Goal: Task Accomplishment & Management: Manage account settings

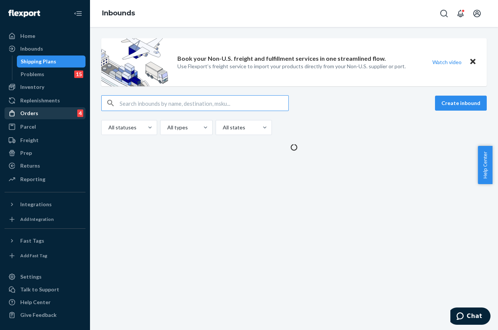
click at [39, 117] on div "Orders 4" at bounding box center [45, 113] width 80 height 11
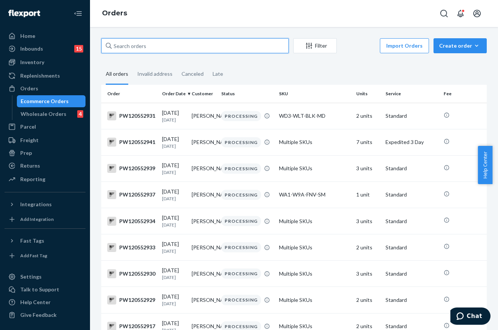
click at [161, 45] on input "text" at bounding box center [195, 45] width 188 height 15
paste input "PW120548622"
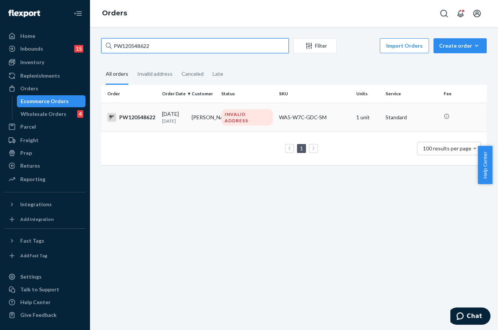
type input "PW120548622"
click at [206, 113] on td "Aubrey Lipscomb" at bounding box center [204, 117] width 30 height 29
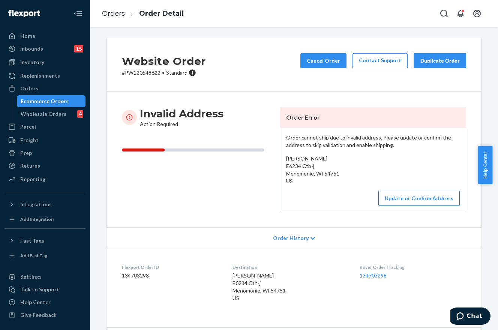
click at [426, 201] on button "Update or Confirm Address" at bounding box center [419, 198] width 81 height 15
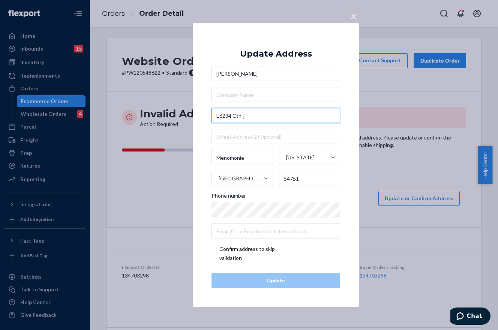
click at [254, 119] on input "E6234 Cth-j" at bounding box center [276, 115] width 129 height 15
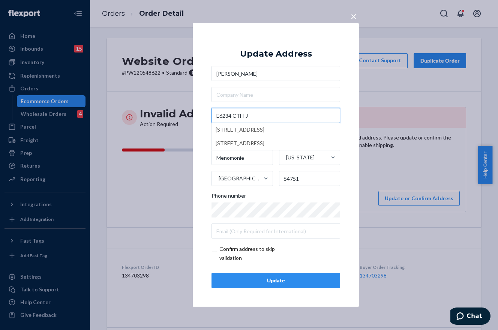
type input "E6234 CTH-J"
click at [356, 131] on div "× Update Address Aubrey Lipscomb E6234 CTH-J E6234 County Road D, Colfax, WI, U…" at bounding box center [276, 165] width 166 height 284
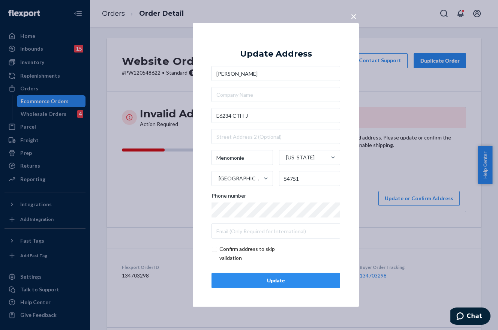
click at [215, 251] on input "checkbox" at bounding box center [255, 254] width 87 height 18
checkbox input "true"
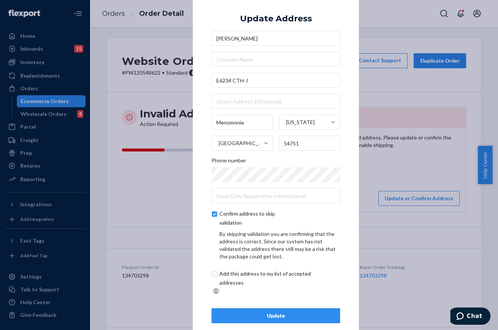
click at [293, 312] on div "Update" at bounding box center [276, 316] width 116 height 8
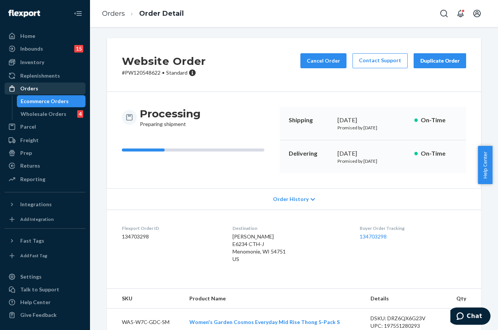
click at [40, 86] on div "Orders" at bounding box center [45, 88] width 80 height 11
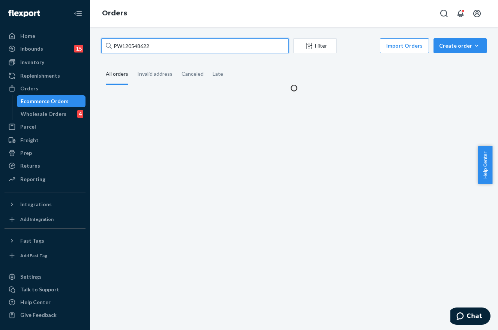
click at [134, 45] on input "PW120548622" at bounding box center [195, 45] width 188 height 15
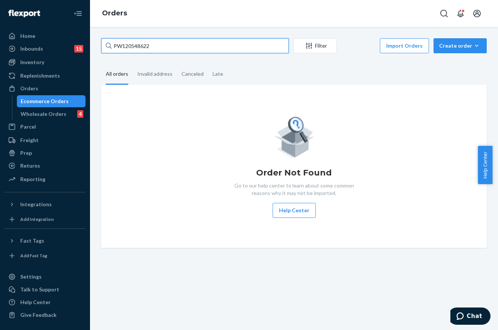
paste input "Allison Demas"
type input "Allison Demas"
click at [134, 45] on input "Allison Demas" at bounding box center [195, 45] width 188 height 15
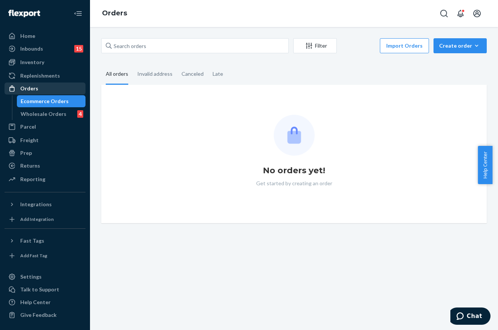
click at [44, 86] on div "Orders" at bounding box center [45, 88] width 80 height 11
click at [151, 78] on div "Invalid address" at bounding box center [154, 74] width 35 height 21
click at [133, 64] on input "Invalid address" at bounding box center [133, 64] width 0 height 0
click at [30, 90] on div "Orders" at bounding box center [29, 89] width 18 height 8
click at [159, 74] on div "Invalid address" at bounding box center [154, 74] width 35 height 21
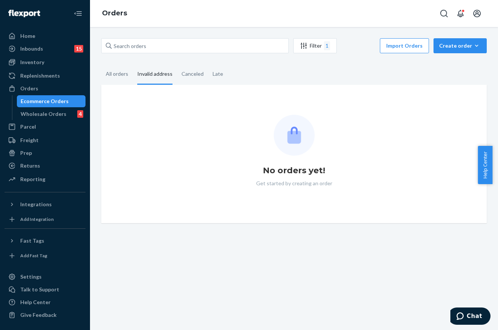
click at [133, 64] on input "Invalid address" at bounding box center [133, 64] width 0 height 0
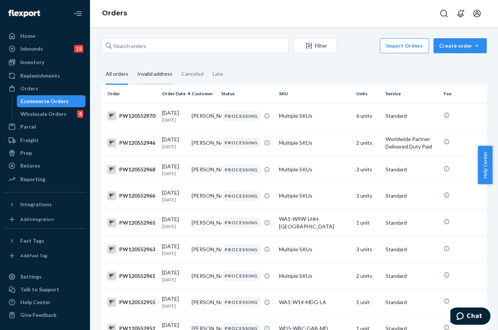
click at [156, 73] on div "Invalid address" at bounding box center [154, 74] width 35 height 21
click at [133, 64] on input "Invalid address" at bounding box center [133, 64] width 0 height 0
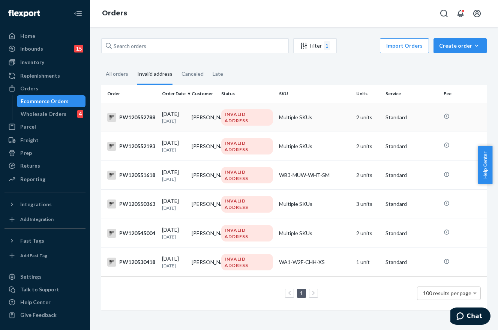
click at [280, 112] on td "Multiple SKUs" at bounding box center [314, 117] width 77 height 29
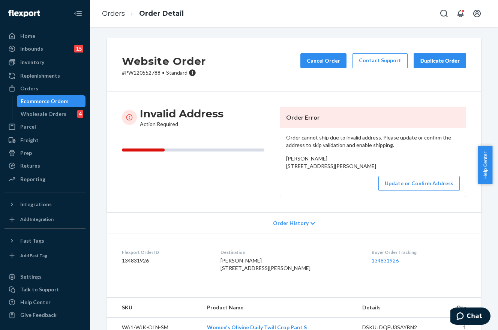
drag, startPoint x: 339, startPoint y: 174, endPoint x: 282, endPoint y: 166, distance: 57.2
click at [282, 166] on div "Order cannot ship due to invalid address. Please update or confirm the address …" at bounding box center [373, 162] width 186 height 69
copy span "[STREET_ADDRESS][PERSON_NAME]"
click at [150, 73] on p "# PW120552788 • Standard" at bounding box center [164, 73] width 84 height 8
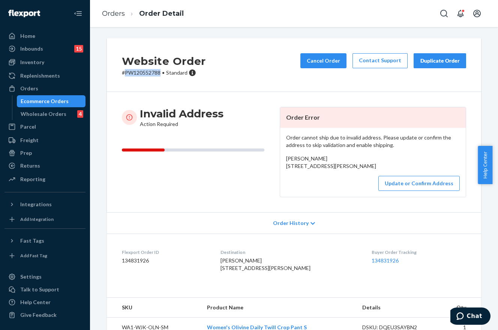
copy p "PW120552788"
click at [397, 191] on button "Update or Confirm Address" at bounding box center [419, 183] width 81 height 15
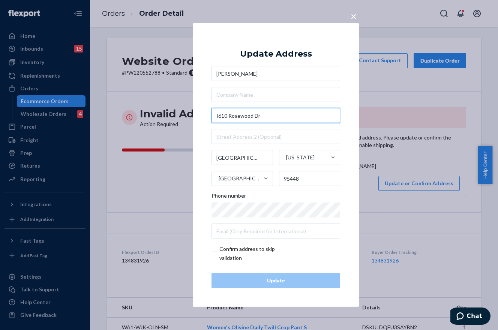
click at [218, 116] on input "I610 Rosewood Dr" at bounding box center [276, 115] width 129 height 15
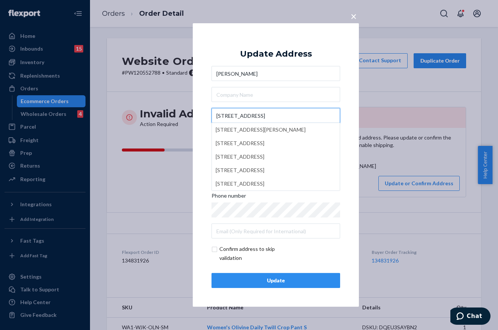
type input "[STREET_ADDRESS]"
click at [348, 76] on div "× Update Address [PERSON_NAME] [STREET_ADDRESS] [STREET_ADDRESS] [STREET_ADDRES…" at bounding box center [276, 165] width 166 height 284
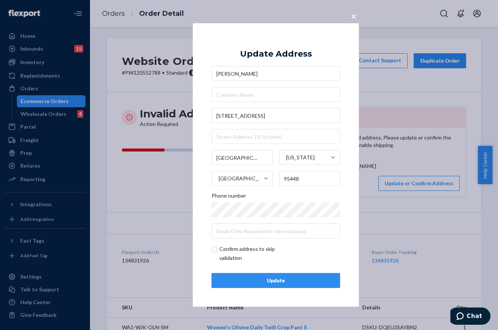
click at [253, 271] on div "Update Address [PERSON_NAME] [STREET_ADDRESS][US_STATE] Phone number Confirm ad…" at bounding box center [276, 165] width 129 height 246
click at [253, 276] on button "Update" at bounding box center [276, 280] width 129 height 15
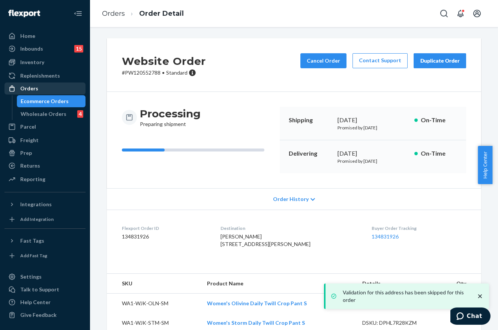
click at [40, 91] on div "Orders" at bounding box center [45, 88] width 80 height 11
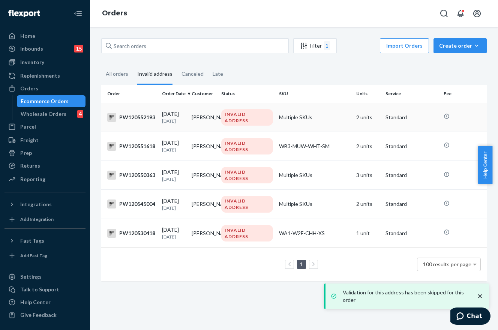
click at [218, 126] on td "INVALID ADDRESS" at bounding box center [247, 117] width 58 height 29
